Goal: Information Seeking & Learning: Learn about a topic

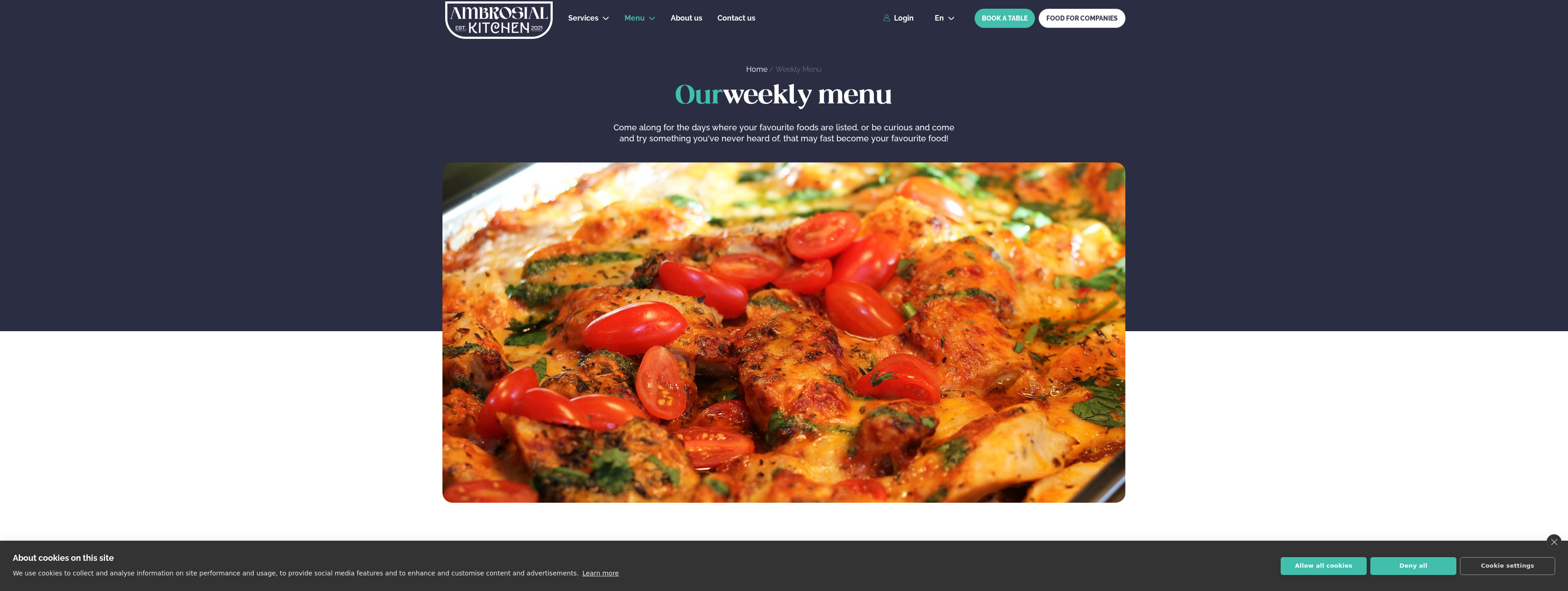
click at [1366, 261] on div "Our weekly menu Come along for the days where your favourite foods are listed, …" at bounding box center [784, 293] width 1568 height 421
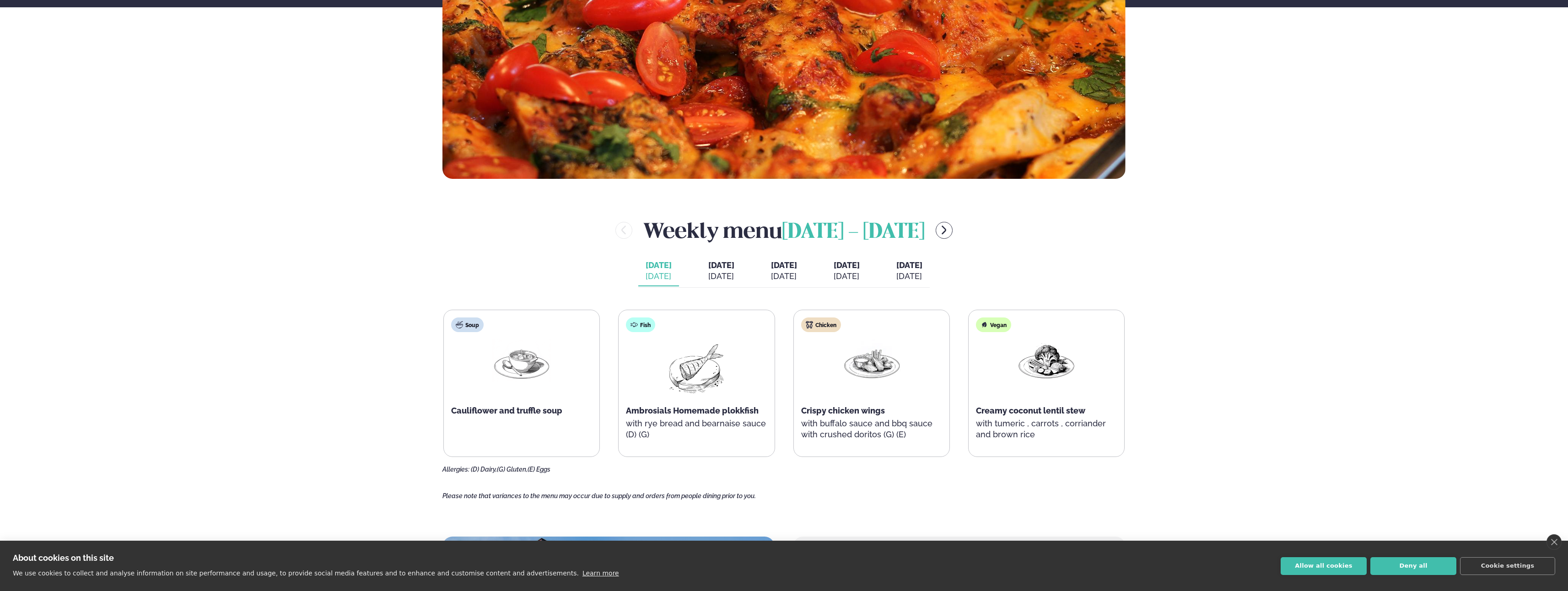
scroll to position [366, 0]
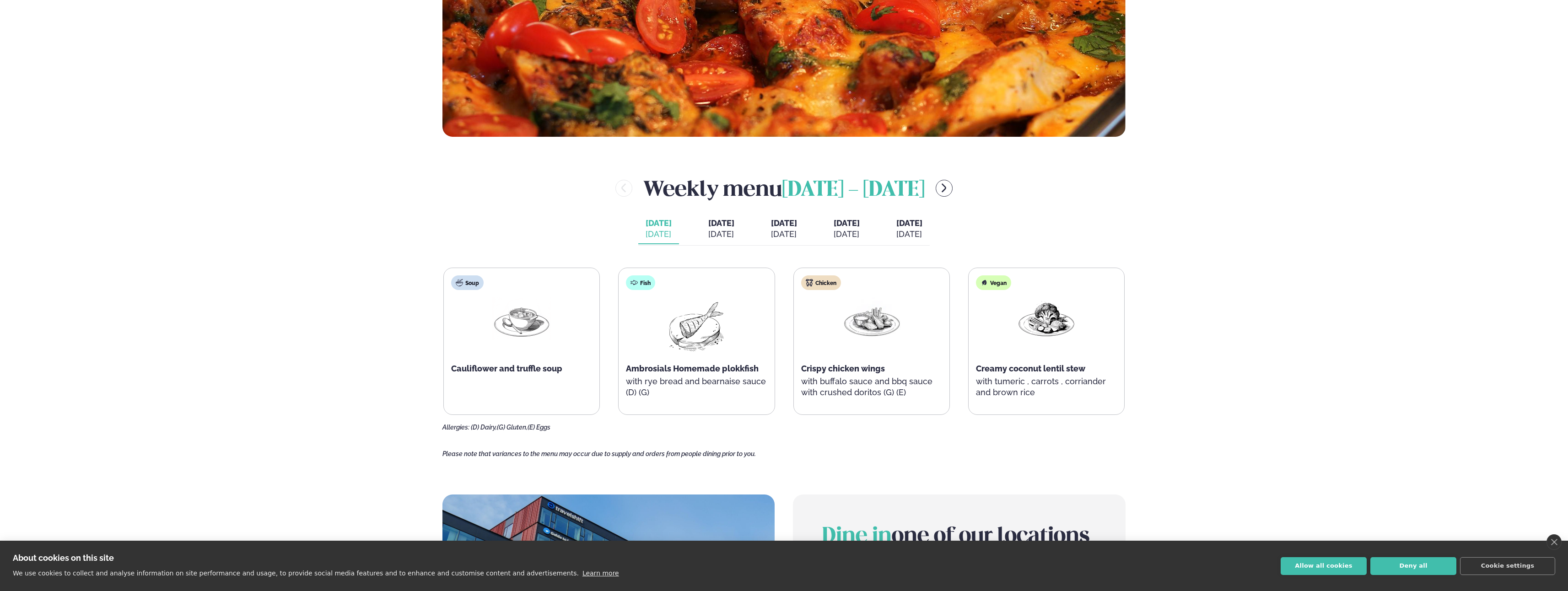
click at [709, 228] on span "[DATE]" at bounding box center [721, 223] width 26 height 10
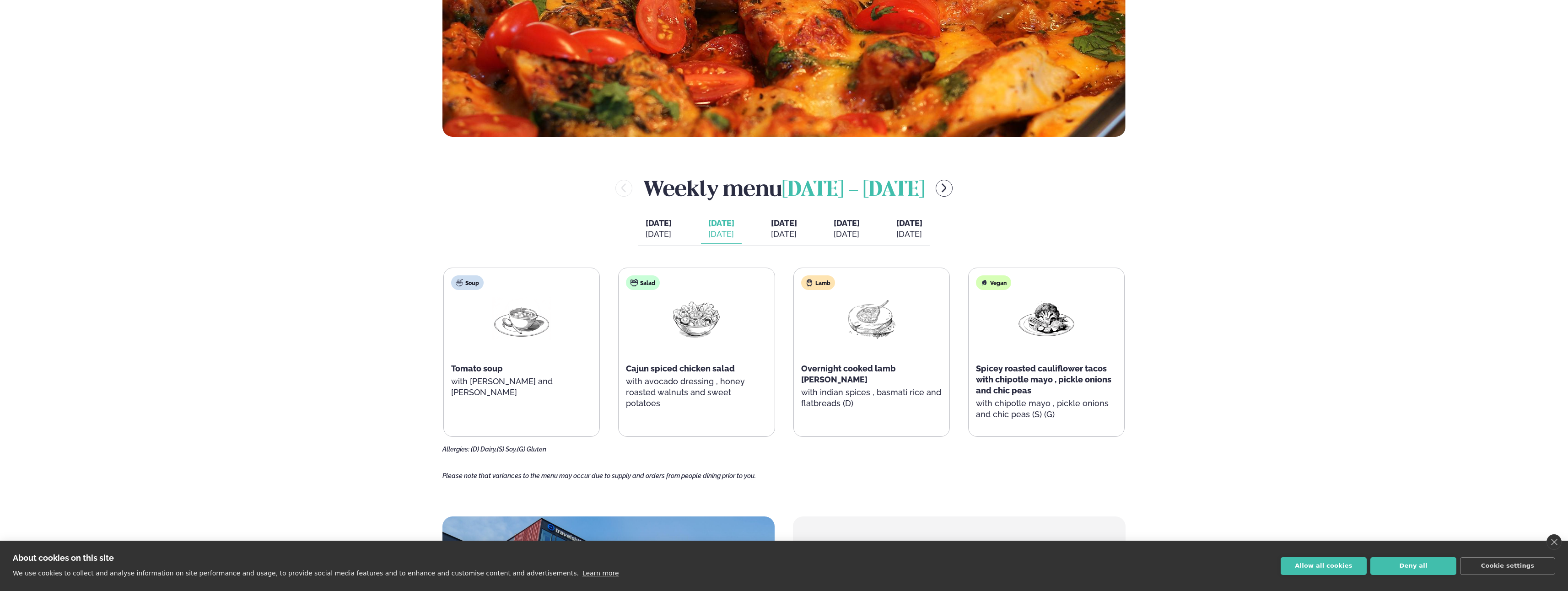
click at [646, 226] on span "[DATE]" at bounding box center [659, 223] width 26 height 11
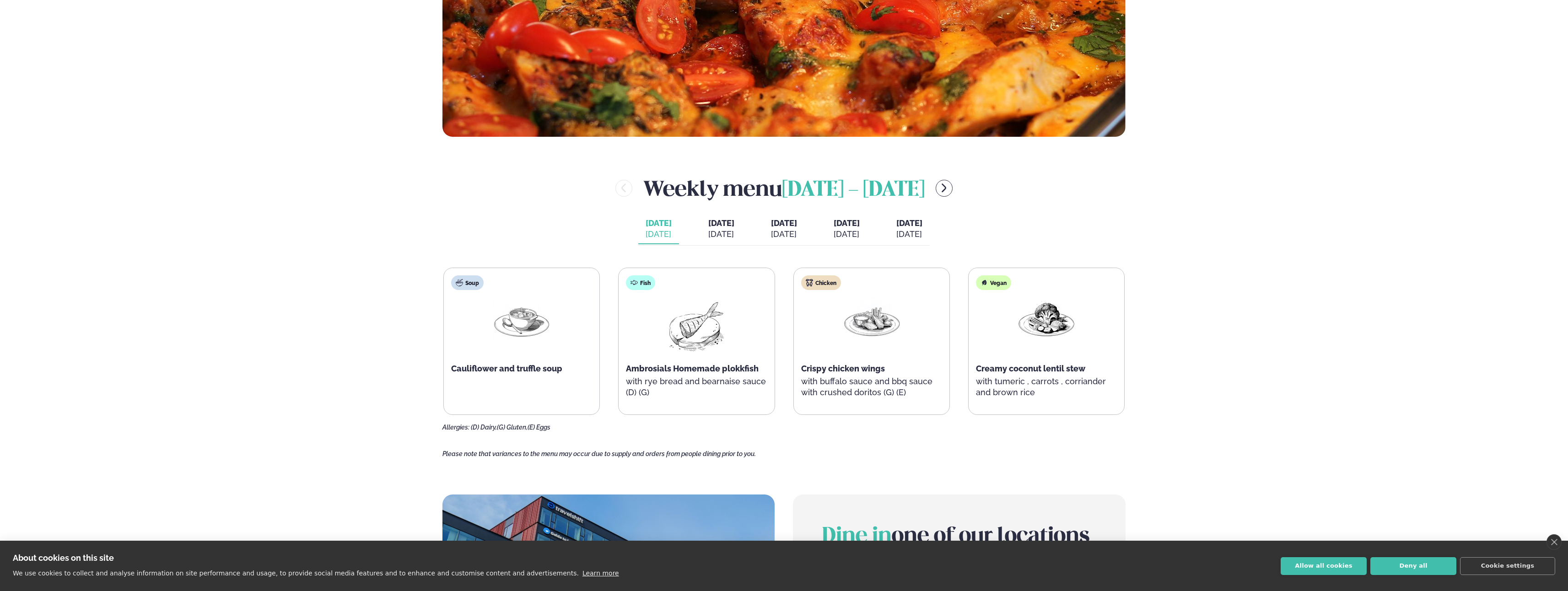
click at [786, 223] on span "[DATE]" at bounding box center [784, 223] width 26 height 10
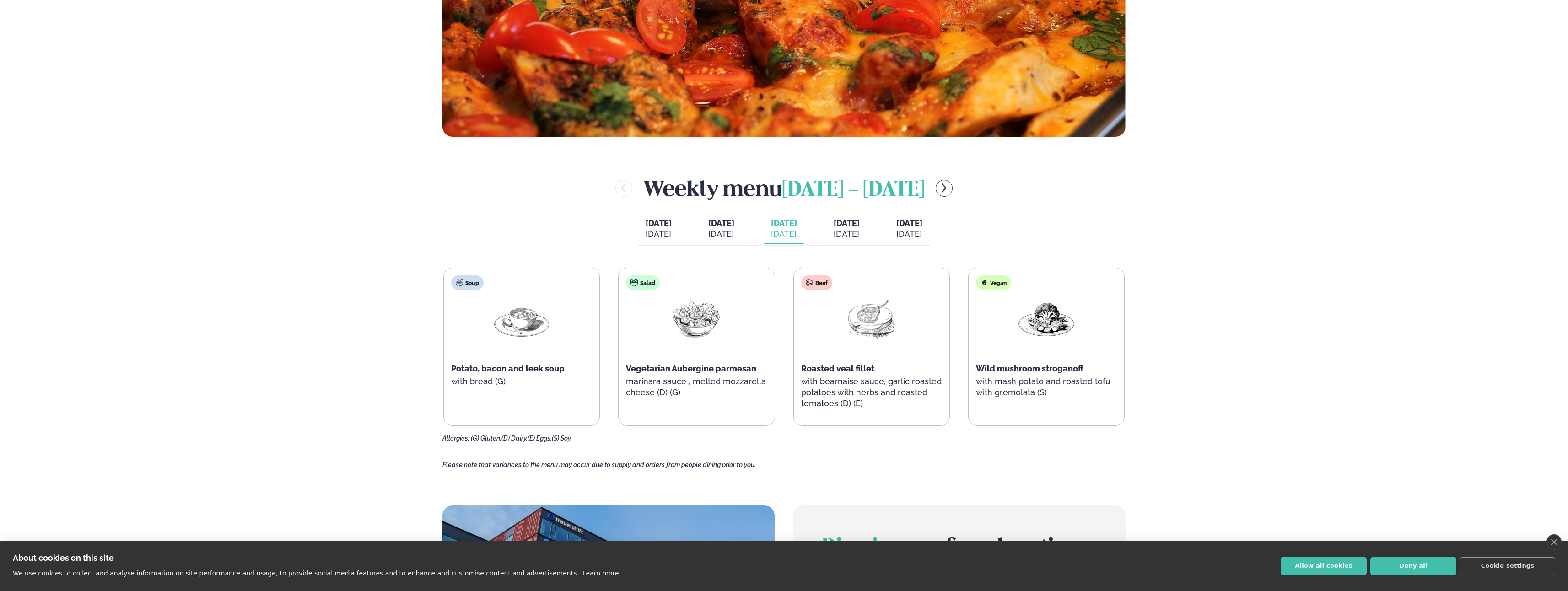
click at [646, 229] on div "[DATE]" at bounding box center [659, 234] width 26 height 11
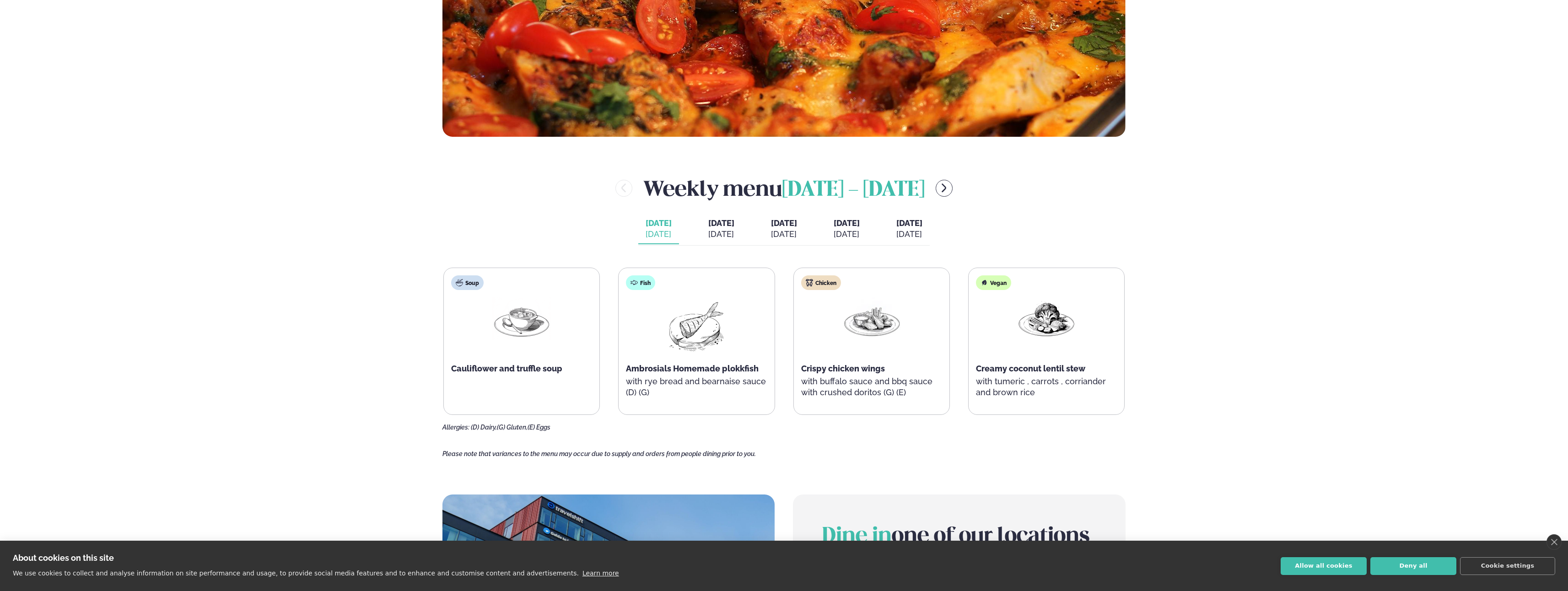
click at [850, 229] on div "[DATE]" at bounding box center [847, 234] width 26 height 11
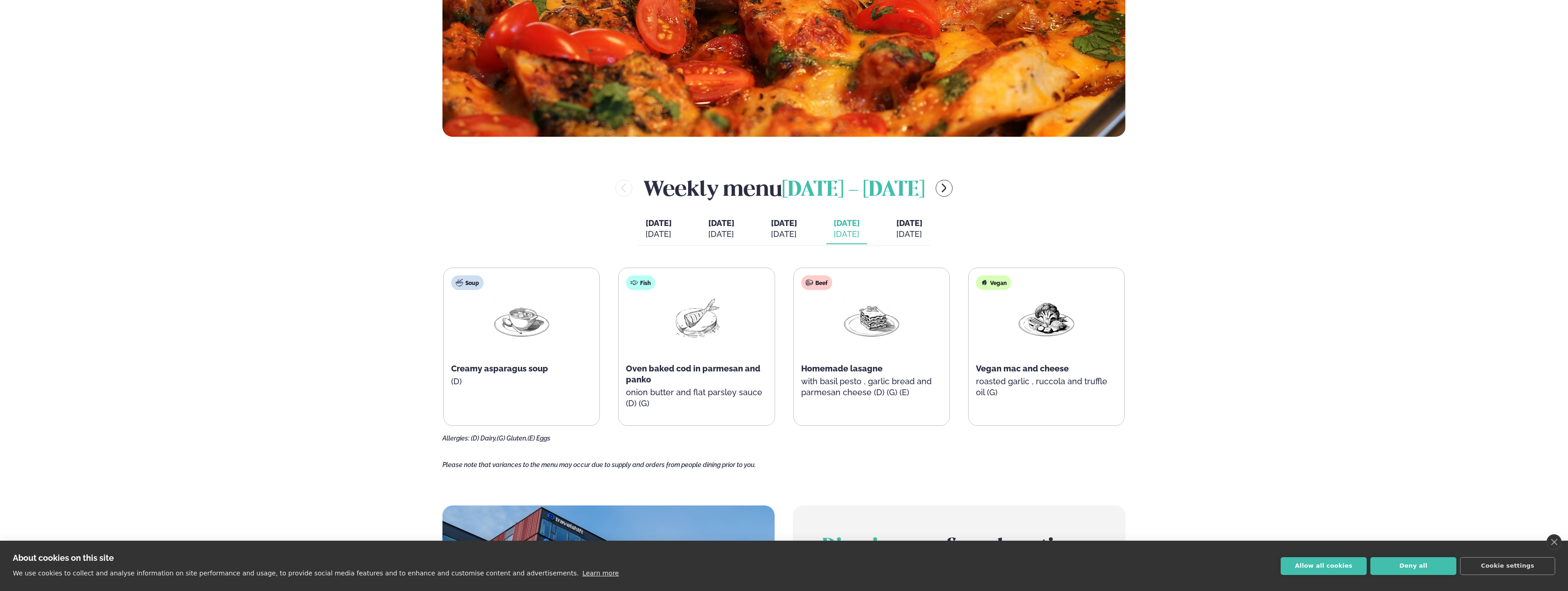
click at [929, 228] on button "[DATE] [DATE]" at bounding box center [909, 229] width 41 height 30
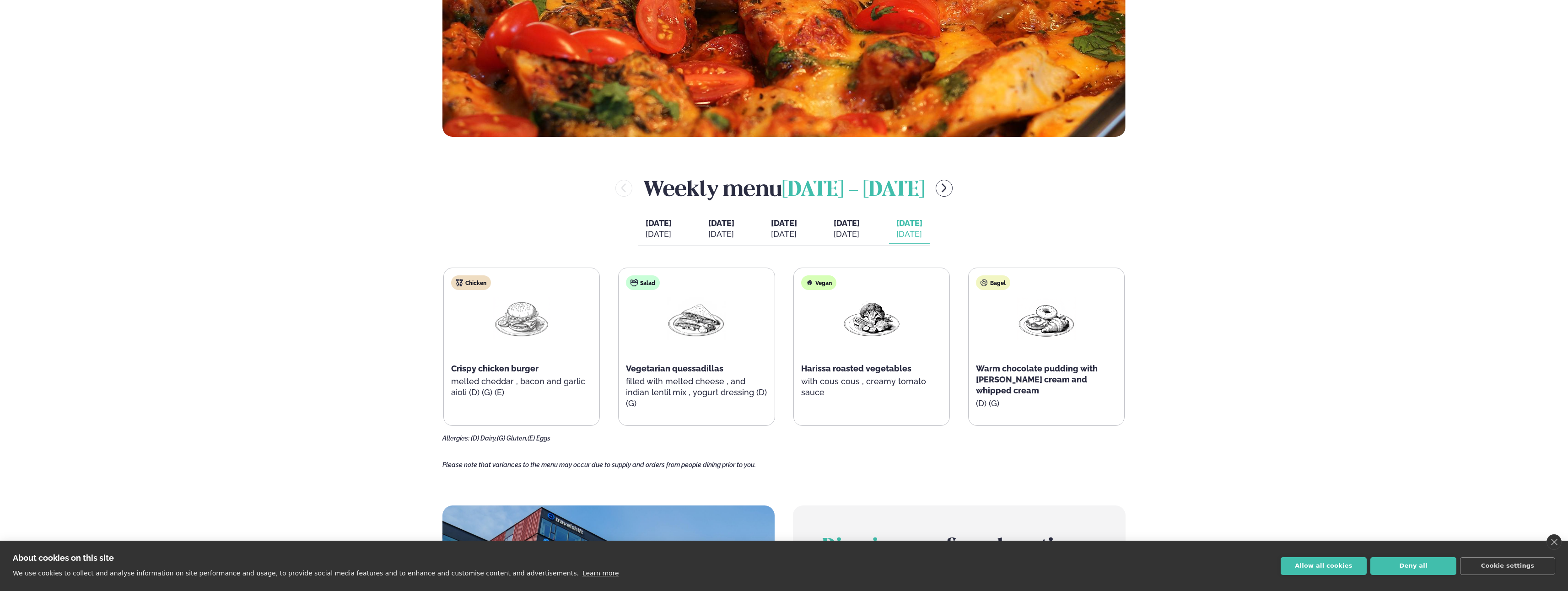
click at [707, 228] on button "[DATE] [DATE]" at bounding box center [721, 229] width 41 height 30
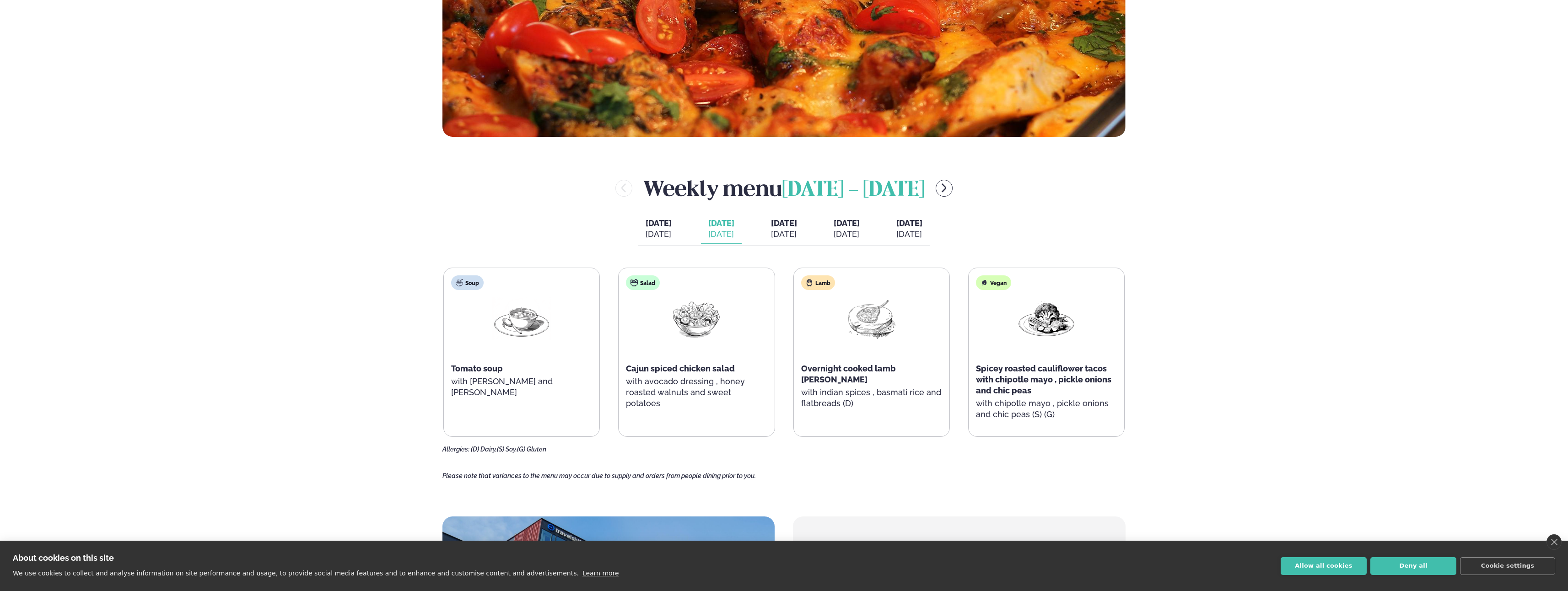
click at [859, 226] on span "[DATE]" at bounding box center [847, 223] width 26 height 10
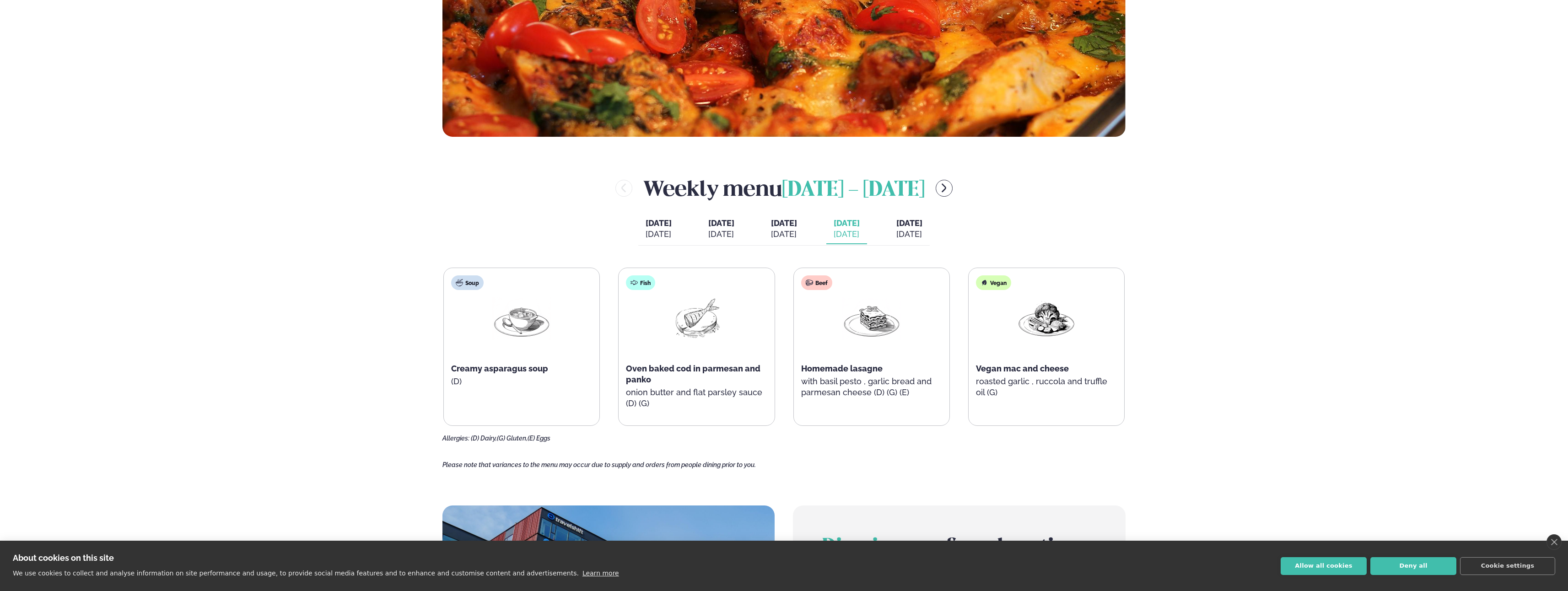
click at [784, 229] on div "[DATE]" at bounding box center [784, 234] width 26 height 11
click at [919, 224] on span "[DATE]" at bounding box center [909, 223] width 26 height 10
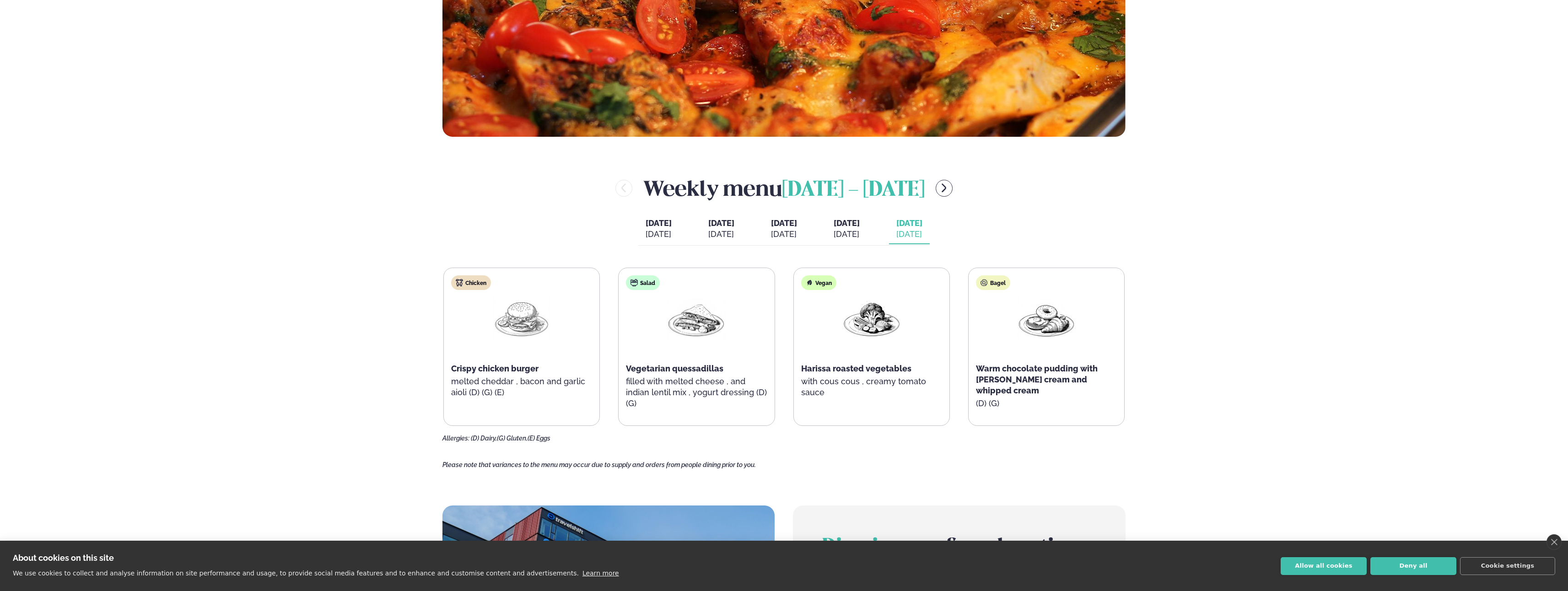
click at [849, 223] on span "[DATE]" at bounding box center [847, 223] width 26 height 10
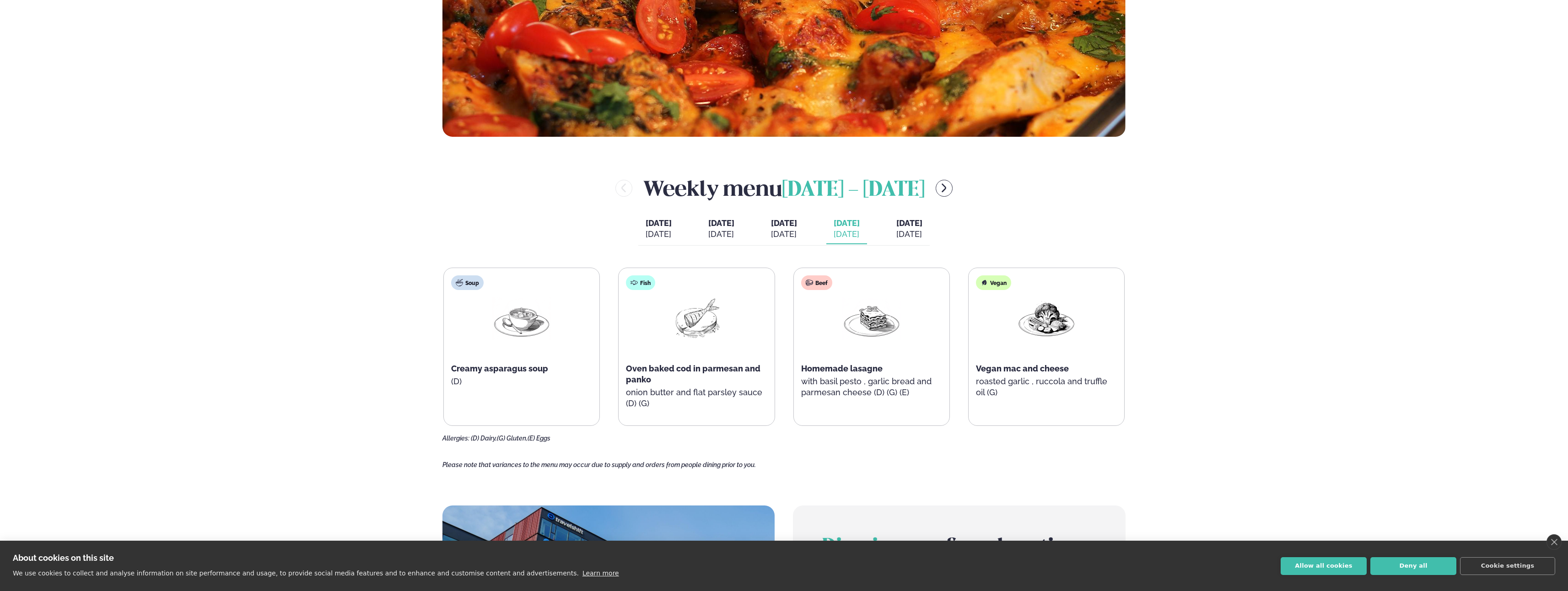
click at [771, 226] on span "[DATE]" at bounding box center [784, 223] width 26 height 10
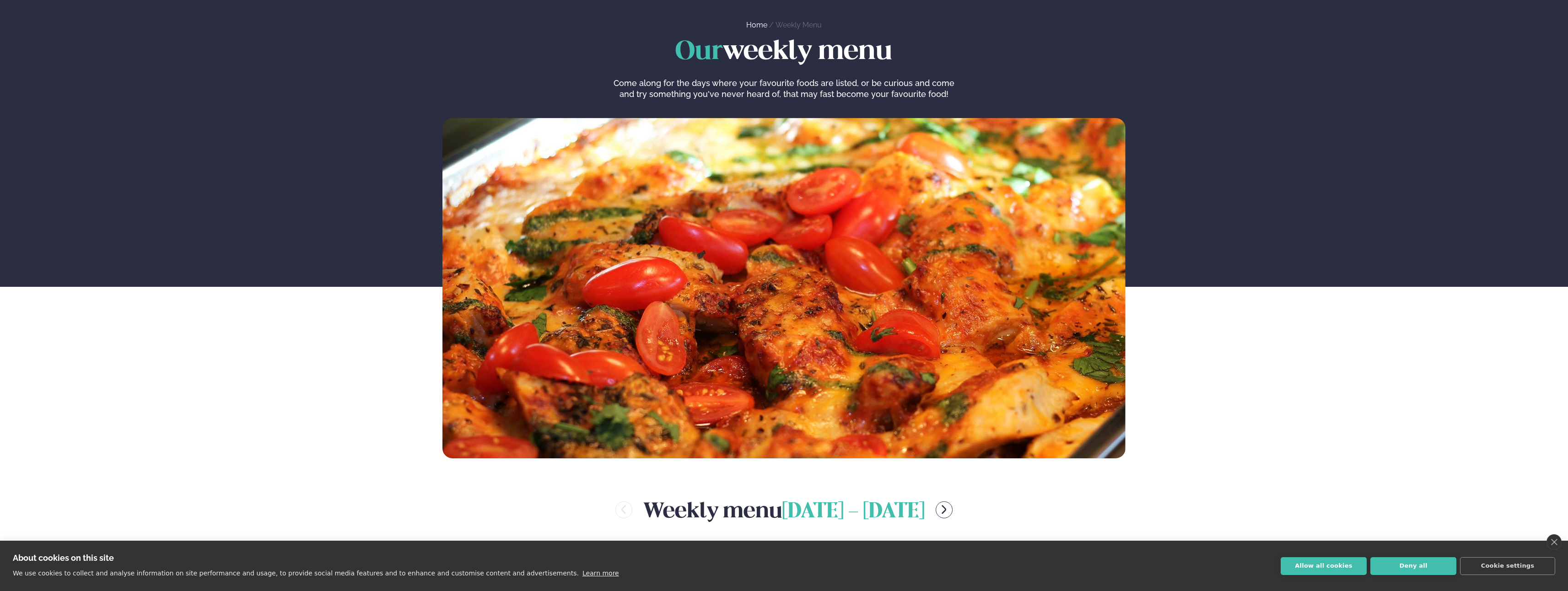
scroll to position [0, 0]
